Goal: Book appointment/travel/reservation

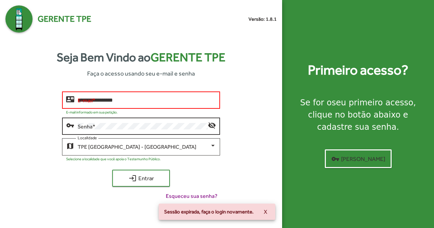
type input "**********"
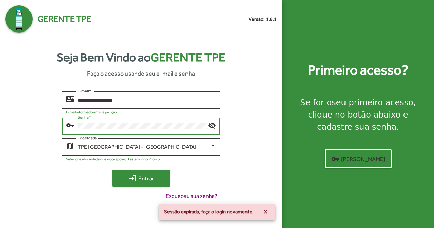
click at [150, 176] on span "login Entrar" at bounding box center [140, 178] width 45 height 12
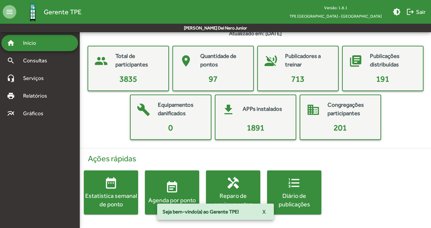
scroll to position [20, 0]
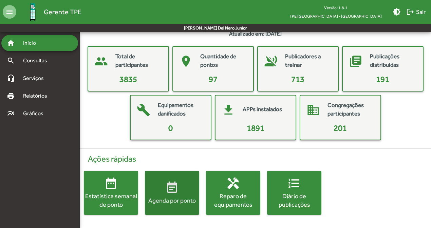
click at [170, 193] on mat-icon "event_note" at bounding box center [172, 188] width 14 height 14
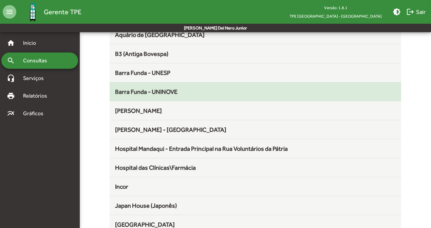
scroll to position [149, 0]
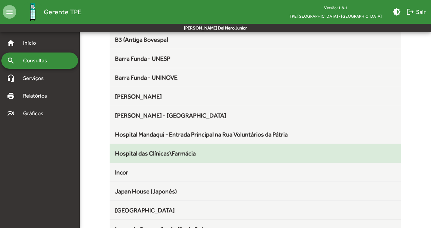
click at [192, 150] on span "Hospital das Clínicas\Farmácia" at bounding box center [155, 153] width 81 height 7
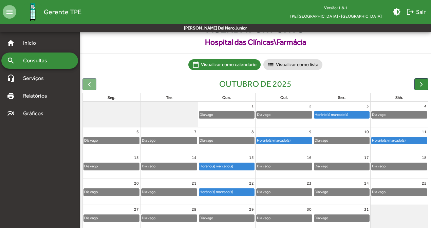
scroll to position [30, 0]
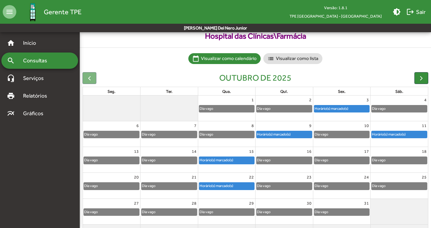
click at [170, 159] on div "Dia vago" at bounding box center [168, 160] width 55 height 7
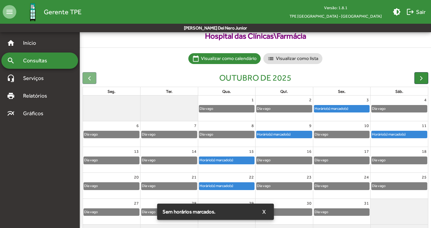
click at [215, 161] on div "Horário(s) marcado(s)" at bounding box center [216, 160] width 34 height 6
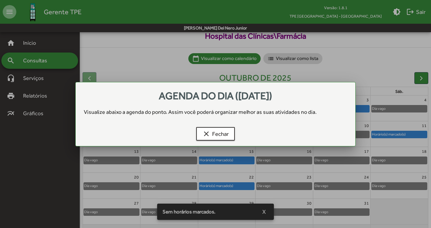
scroll to position [0, 0]
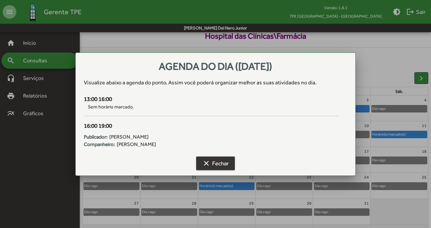
click at [209, 164] on mat-icon "clear" at bounding box center [206, 163] width 8 height 8
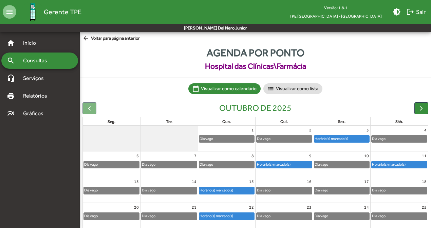
scroll to position [30, 0]
